Goal: Task Accomplishment & Management: Complete application form

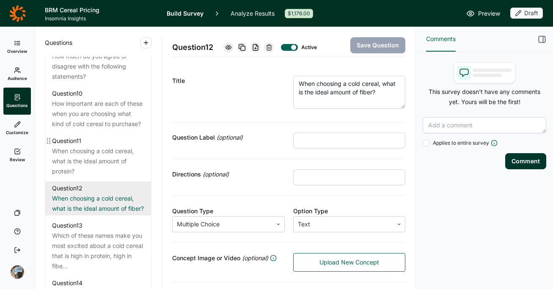
scroll to position [733, 0]
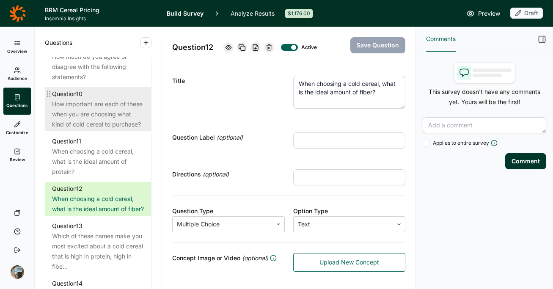
click at [101, 130] on div "How important are each of these when you are choosing what kind of cold cereal …" at bounding box center [98, 114] width 92 height 30
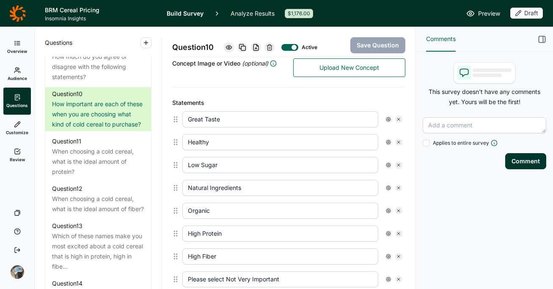
scroll to position [196, 0]
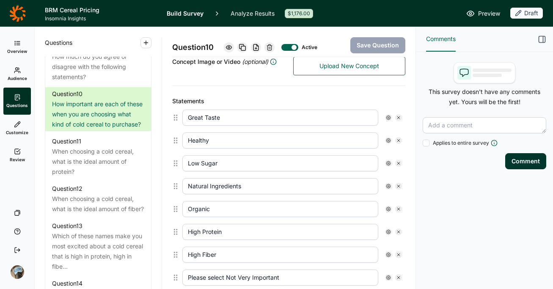
click at [396, 118] on icon at bounding box center [398, 117] width 5 height 5
type input "Healthy"
type input "Low Sugar"
type input "Natural Ingredients"
type input "Organic"
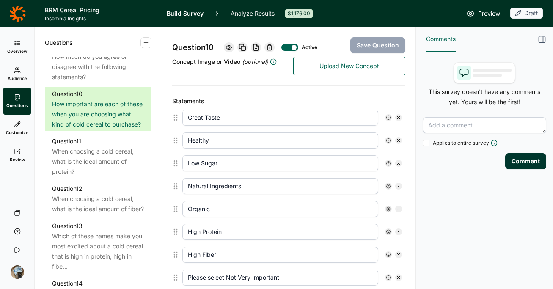
type input "High Protein"
type input "High Fiber"
type input "Please select Not Very Important"
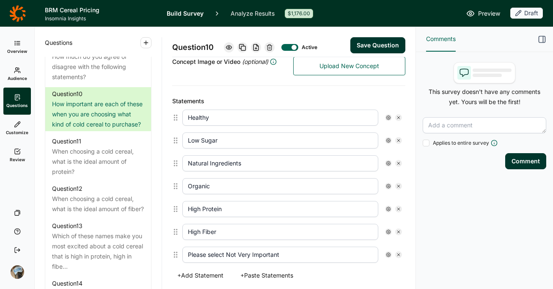
click at [396, 116] on icon at bounding box center [398, 117] width 5 height 5
type input "Low Sugar"
type input "Natural Ingredients"
type input "Organic"
type input "High Protein"
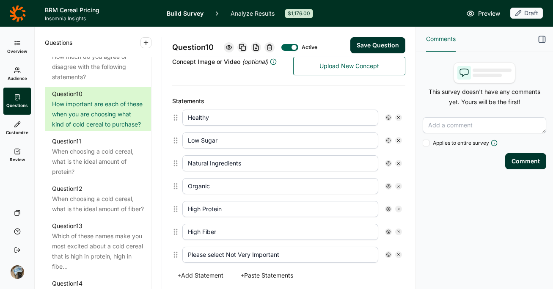
type input "High Fiber"
type input "Please select Not Very Important"
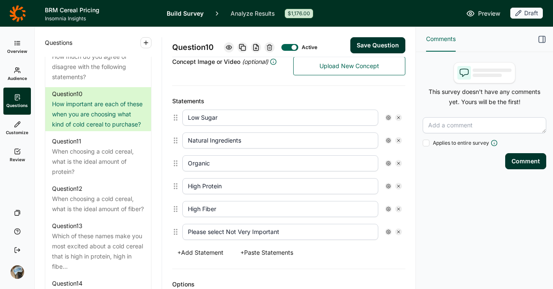
click at [370, 50] on button "Save Question" at bounding box center [378, 45] width 55 height 16
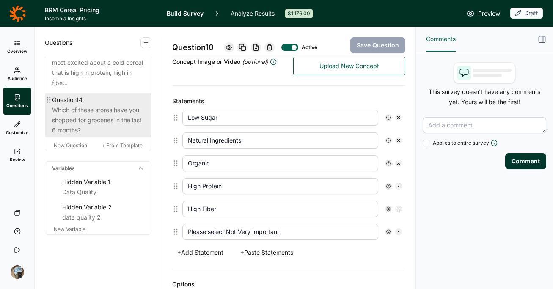
scroll to position [968, 0]
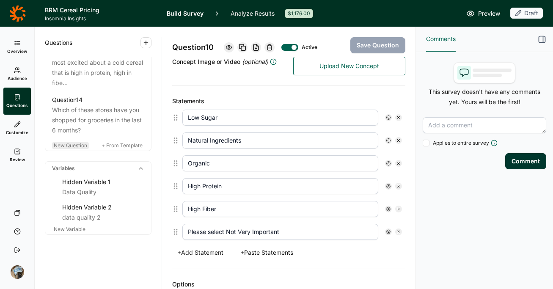
click at [69, 146] on span "New Question" at bounding box center [70, 145] width 33 height 6
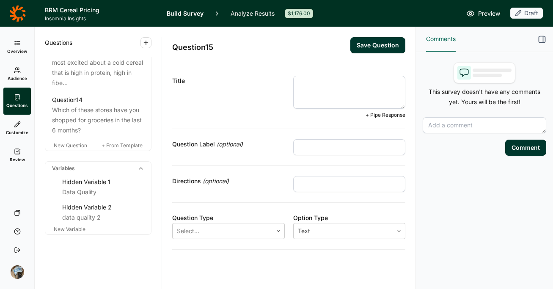
click at [364, 91] on textarea at bounding box center [349, 92] width 113 height 33
type textarea "Which of these would you be willing to pay an extra 25% for?"
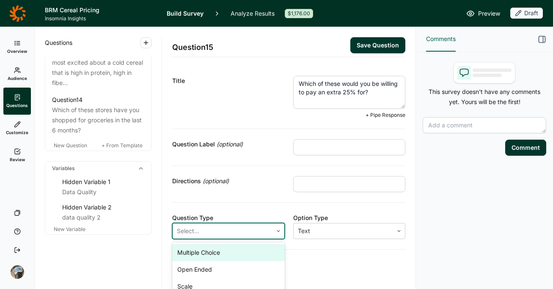
click at [203, 232] on div at bounding box center [222, 231] width 91 height 12
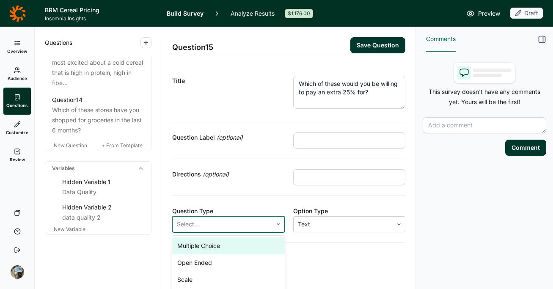
click at [212, 245] on div "Multiple Choice" at bounding box center [228, 246] width 113 height 17
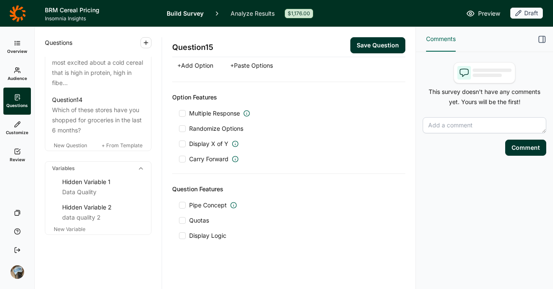
scroll to position [340, 0]
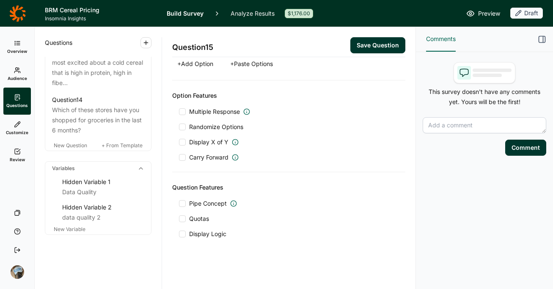
click at [194, 157] on span "Carry Forward" at bounding box center [208, 157] width 39 height 8
click at [179, 158] on input "Carry Forward" at bounding box center [179, 158] width 0 height 0
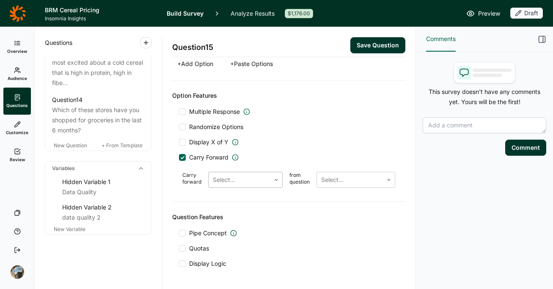
click at [238, 176] on div at bounding box center [239, 180] width 53 height 12
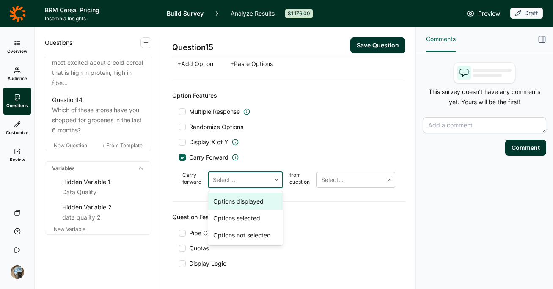
click at [254, 205] on div "Options displayed" at bounding box center [245, 201] width 75 height 17
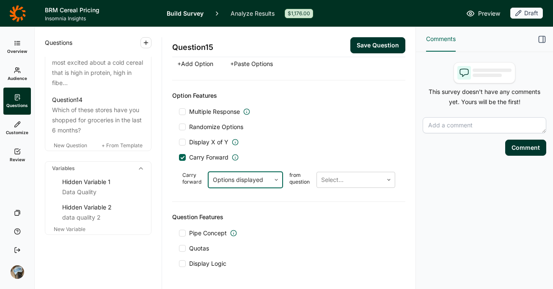
click at [390, 177] on div "Carry forward option Options displayed, selected. Options displayed from questi…" at bounding box center [289, 180] width 220 height 23
click at [371, 179] on div at bounding box center [350, 180] width 58 height 12
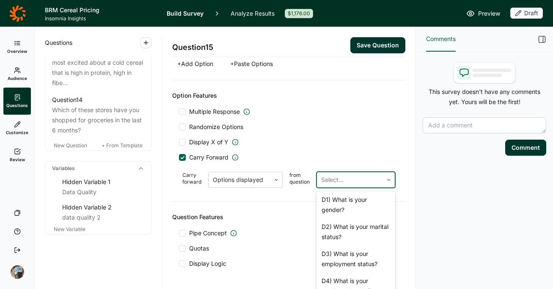
scroll to position [600, 0]
type input "Please select Not Very Important"
type input "High Protein"
type input "Organic"
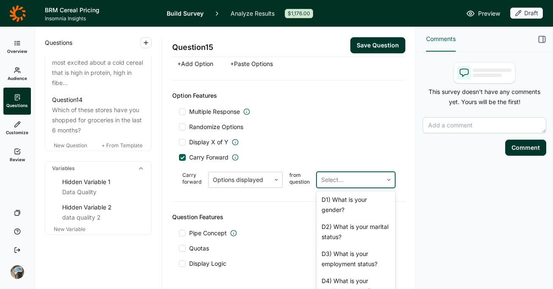
type input "Natural Ingredients"
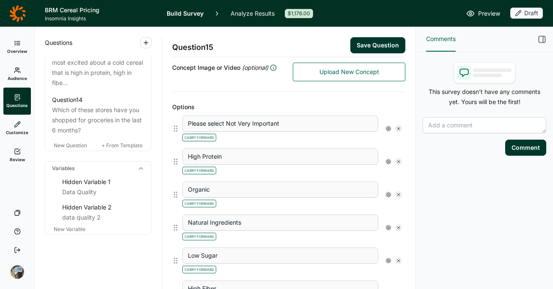
scroll to position [187, 0]
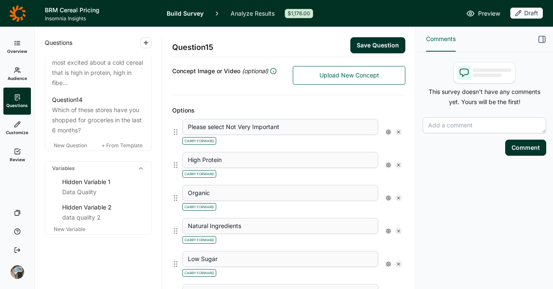
click at [396, 132] on icon at bounding box center [398, 132] width 5 height 5
type input "High Protein"
type input "Organic"
type input "Natural Ingredients"
type input "Low Sugar"
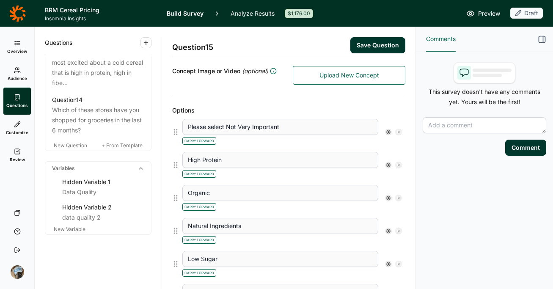
type input "High Fiber"
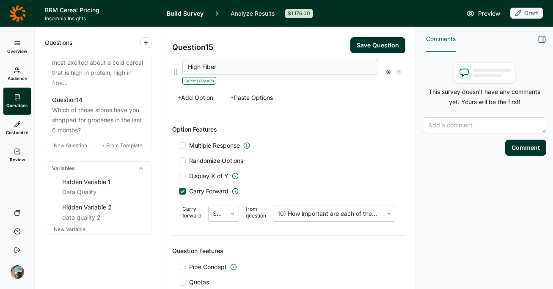
scroll to position [437, 0]
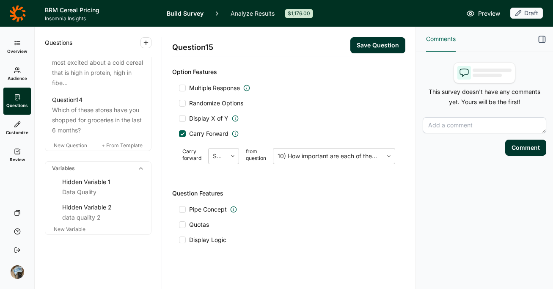
click at [210, 88] on span "Multiple Response" at bounding box center [214, 88] width 51 height 8
click at [179, 88] on input "Multiple Response" at bounding box center [179, 88] width 0 height 0
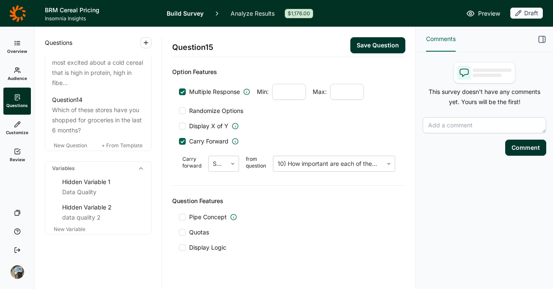
click at [213, 112] on span "Randomize Options" at bounding box center [215, 111] width 58 height 8
click at [179, 111] on input "Randomize Options" at bounding box center [179, 111] width 0 height 0
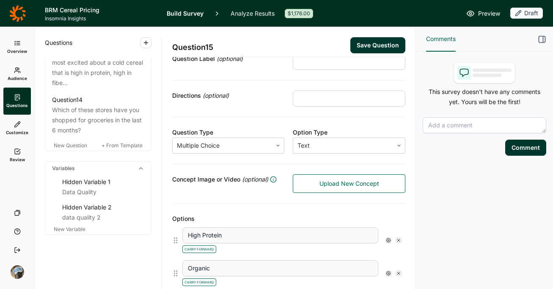
scroll to position [58, 0]
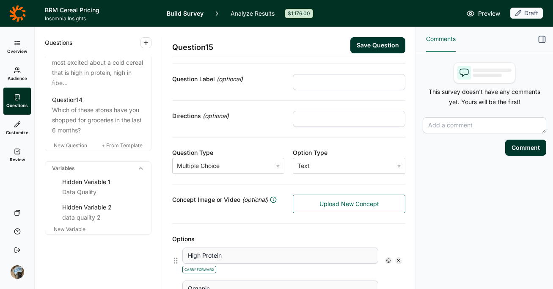
click at [332, 119] on input "text" at bounding box center [349, 119] width 113 height 16
type input "Select all that apply"
click at [250, 135] on div "Directions (optional) Select all that apply" at bounding box center [288, 119] width 233 height 37
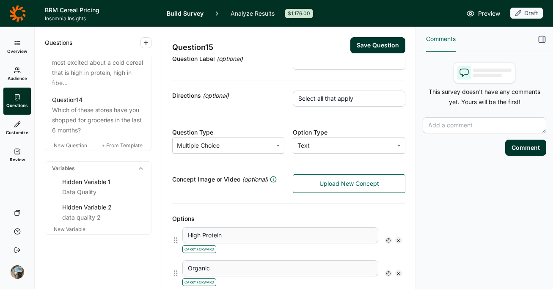
scroll to position [0, 0]
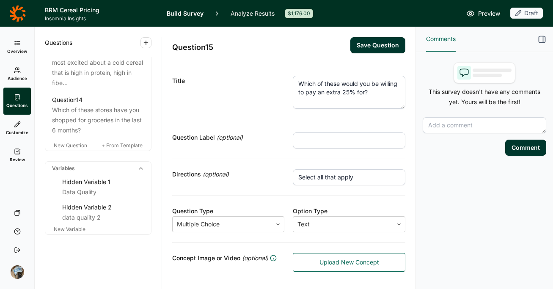
click at [369, 45] on button "Save Question" at bounding box center [378, 45] width 55 height 16
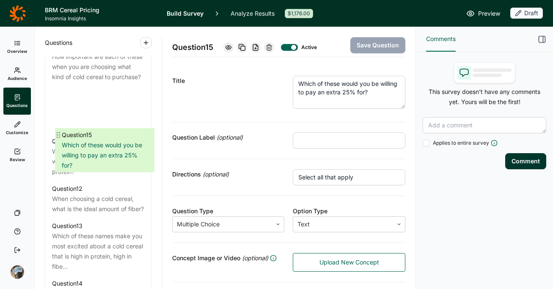
scroll to position [779, 0]
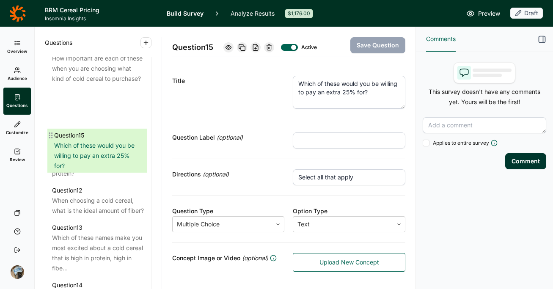
drag, startPoint x: 50, startPoint y: 146, endPoint x: 55, endPoint y: 133, distance: 13.8
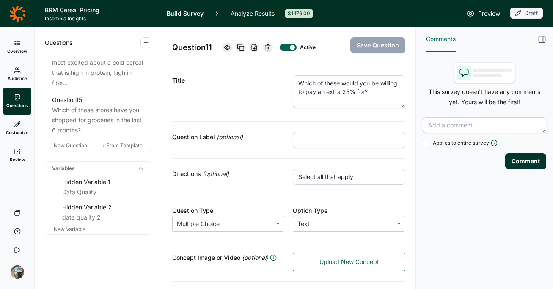
scroll to position [0, 0]
click at [470, 214] on div "Comments This survey doesn't have any comments yet. Yours will be the first! Ap…" at bounding box center [484, 158] width 137 height 262
click at [17, 154] on use at bounding box center [18, 151] width 6 height 5
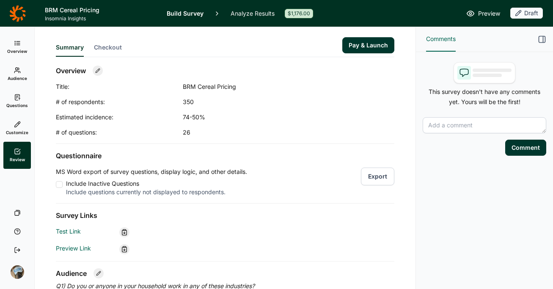
scroll to position [2, 0]
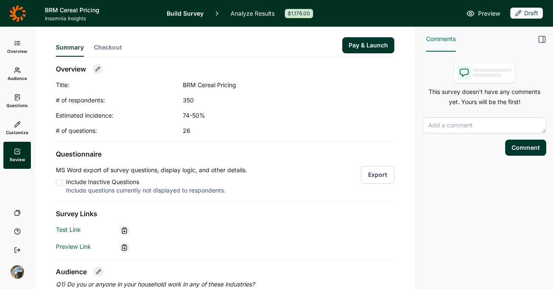
click at [376, 174] on button "Export" at bounding box center [377, 175] width 33 height 18
